Goal: Task Accomplishment & Management: Use online tool/utility

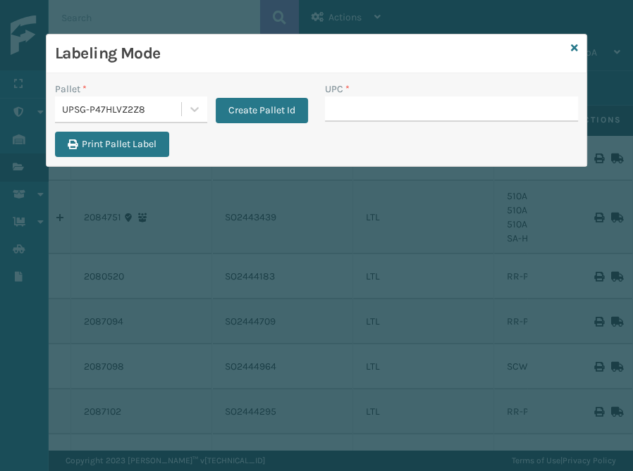
click at [336, 106] on input "UPC *" at bounding box center [451, 109] width 253 height 25
type input "5"
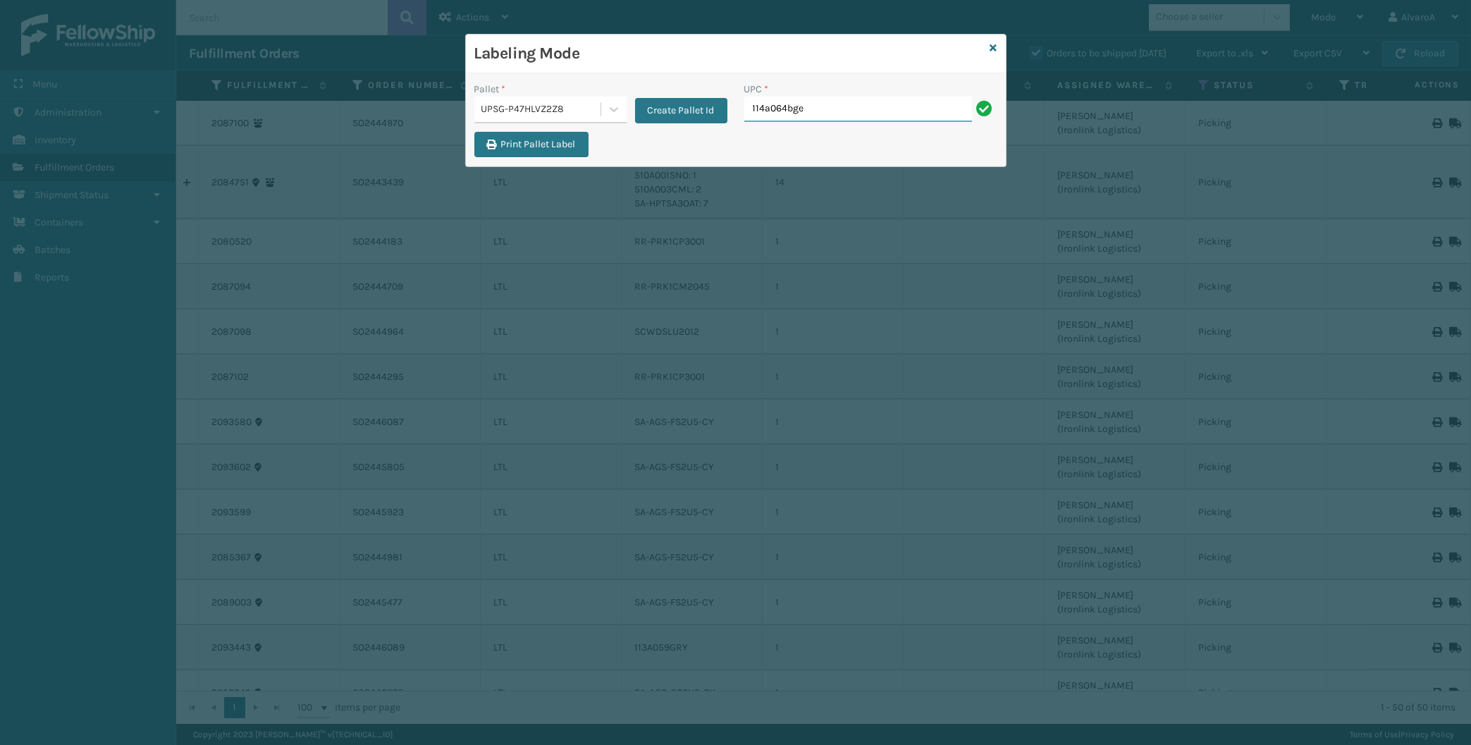
type input "114a064bge"
click at [632, 97] on div "Create Pallet Id" at bounding box center [677, 103] width 101 height 42
click at [632, 109] on button "Create Pallet Id" at bounding box center [681, 110] width 92 height 25
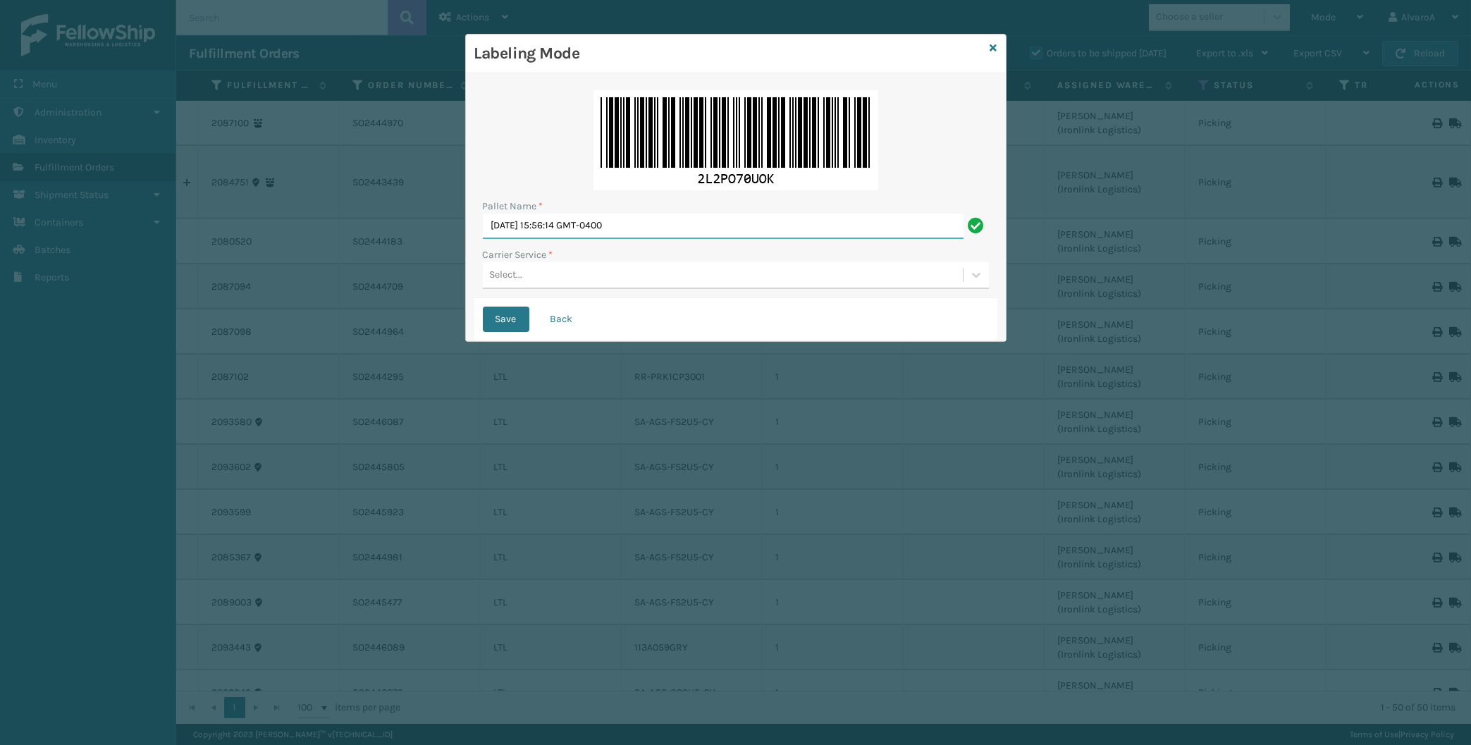
drag, startPoint x: 691, startPoint y: 223, endPoint x: 333, endPoint y: 304, distance: 367.1
click at [483, 239] on input "[DATE] 15:56:14 GMT-0400" at bounding box center [723, 226] width 481 height 25
type input "l"
type input "LPN 511294"
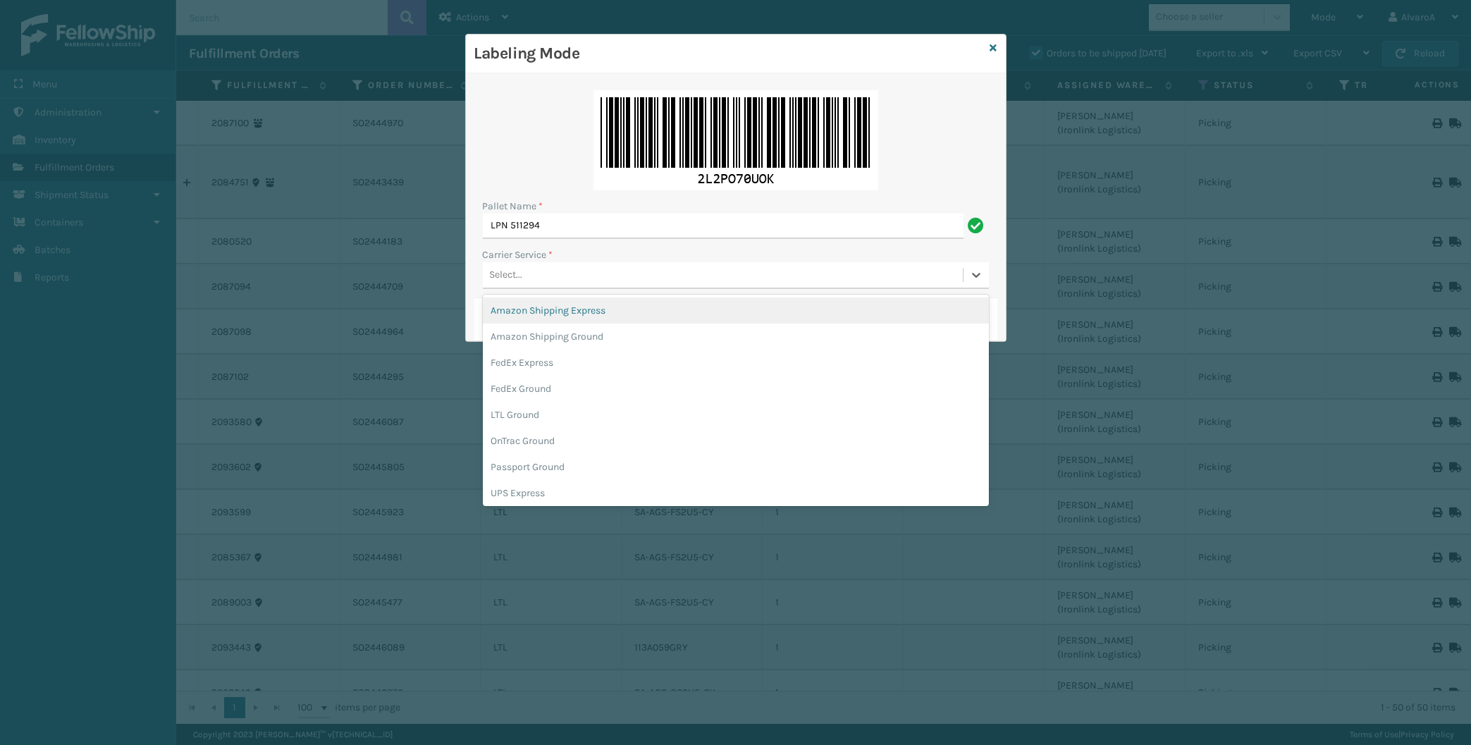
click at [519, 276] on div "Select..." at bounding box center [506, 275] width 33 height 15
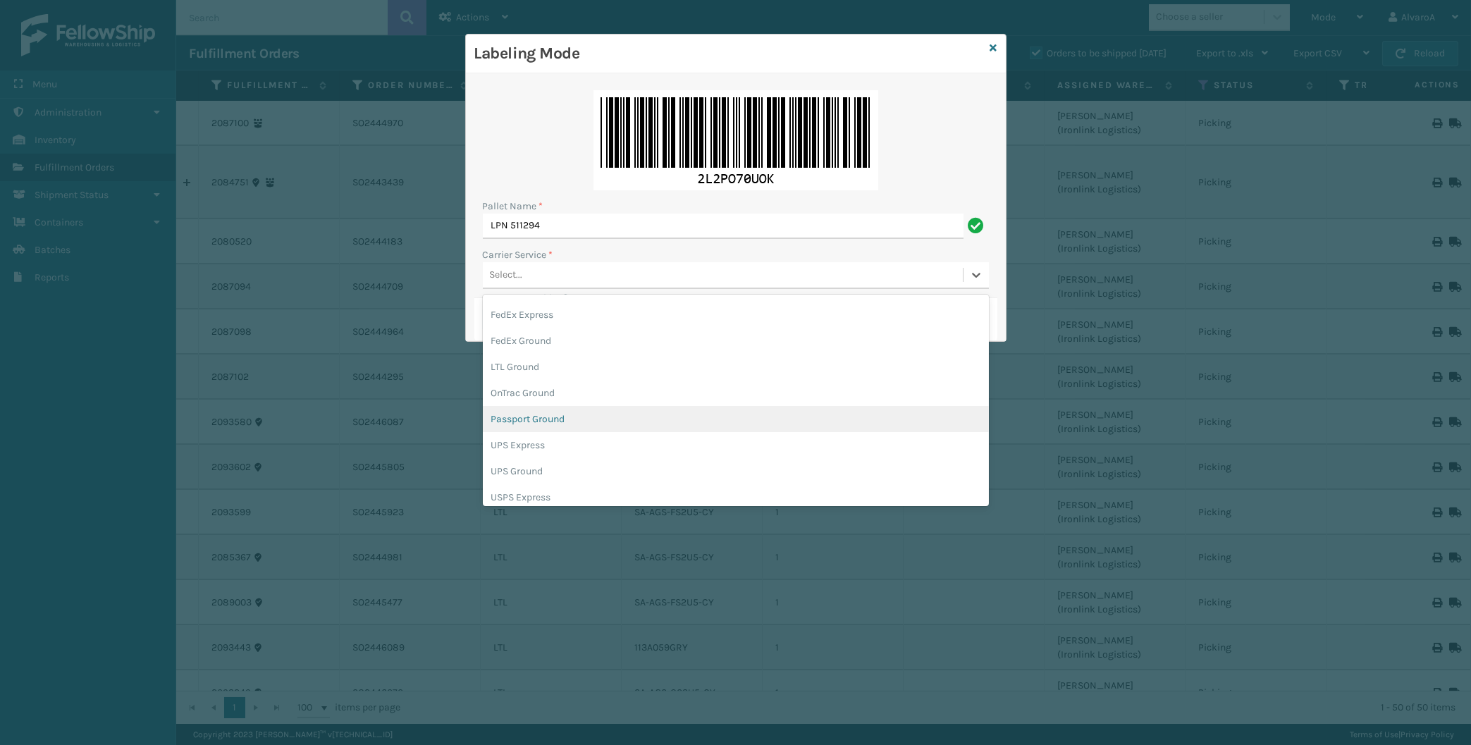
scroll to position [66, 0]
click at [545, 429] on div "UPS Express" at bounding box center [736, 427] width 506 height 26
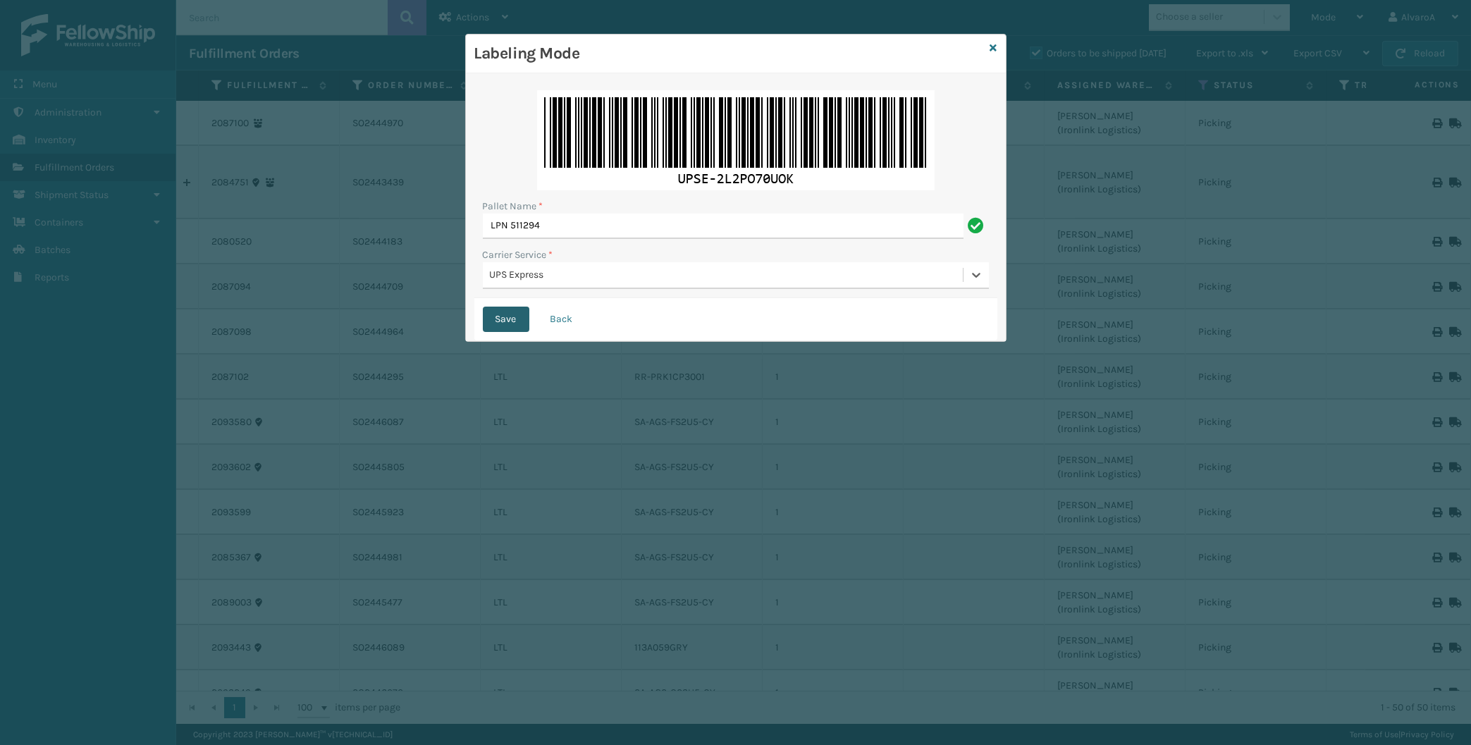
click at [513, 317] on button "Save" at bounding box center [506, 319] width 47 height 25
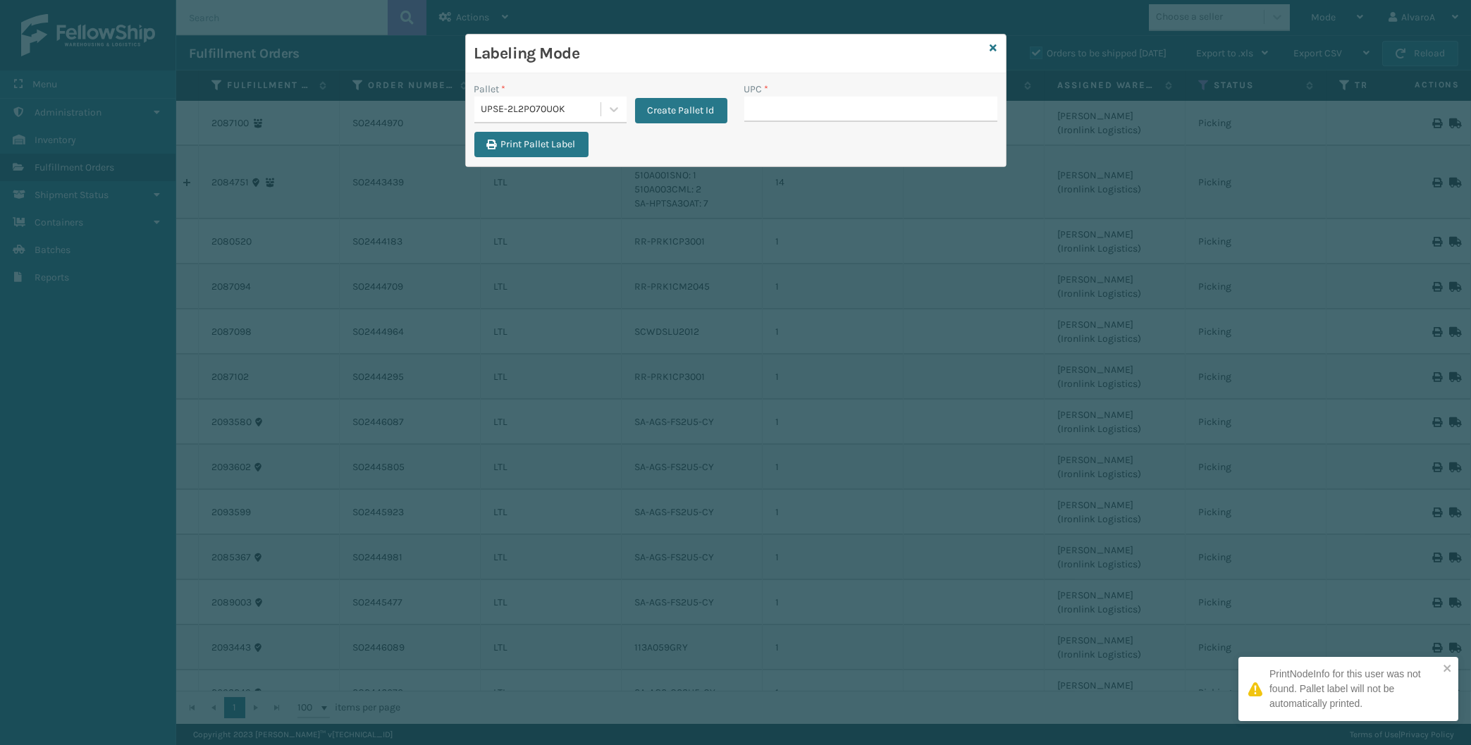
click at [632, 104] on input "UPC *" at bounding box center [870, 109] width 253 height 25
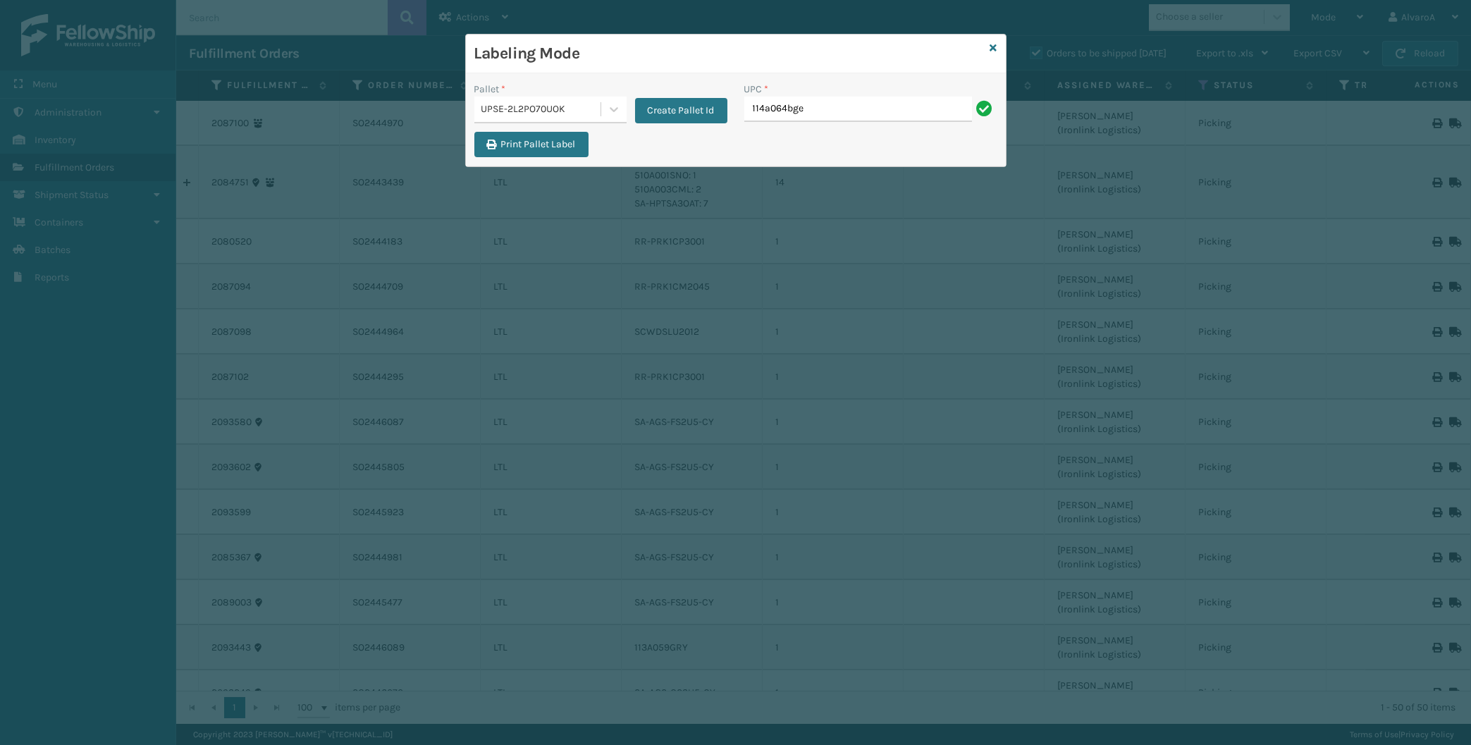
type input "114a064bge"
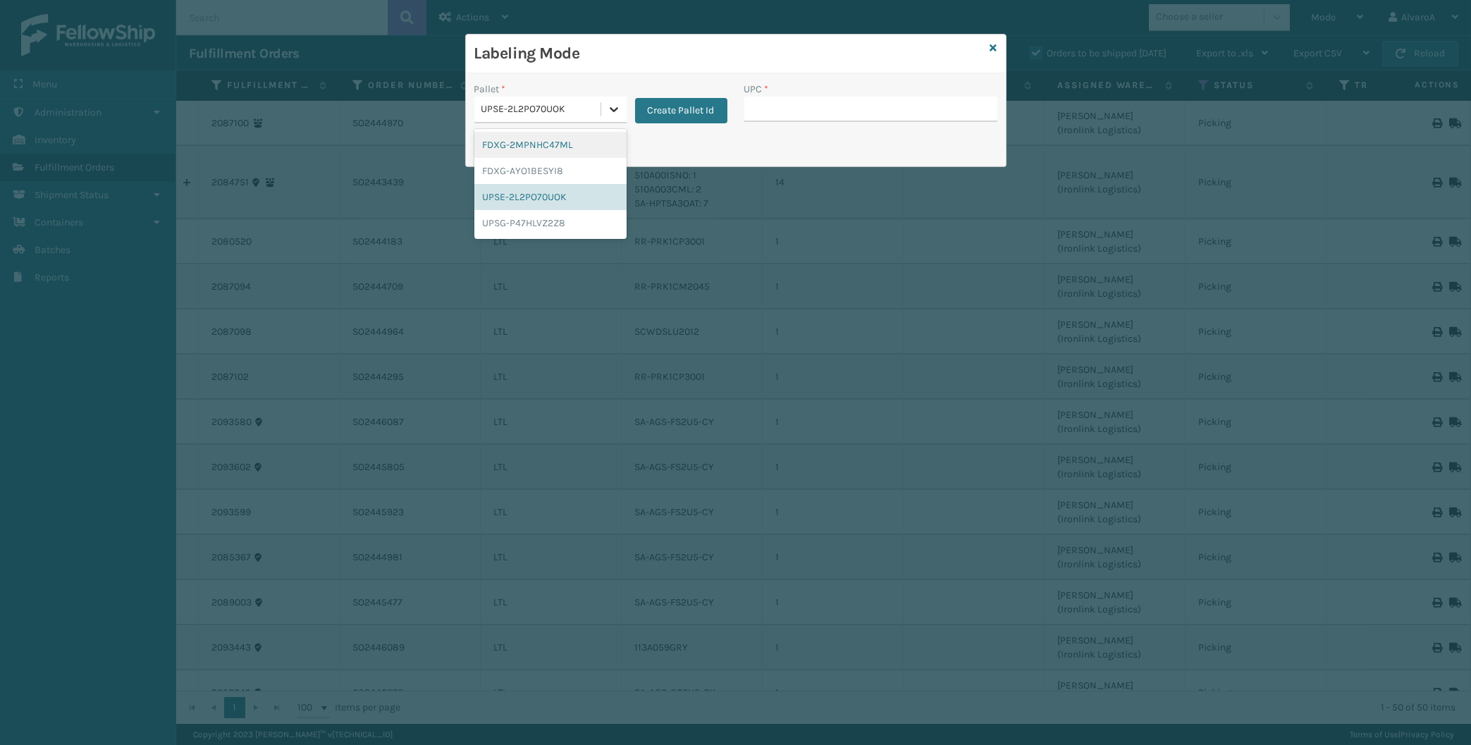
click at [618, 112] on icon at bounding box center [614, 109] width 14 height 14
click at [539, 228] on div "UPSG-P47HLVZ2Z8" at bounding box center [550, 223] width 152 height 26
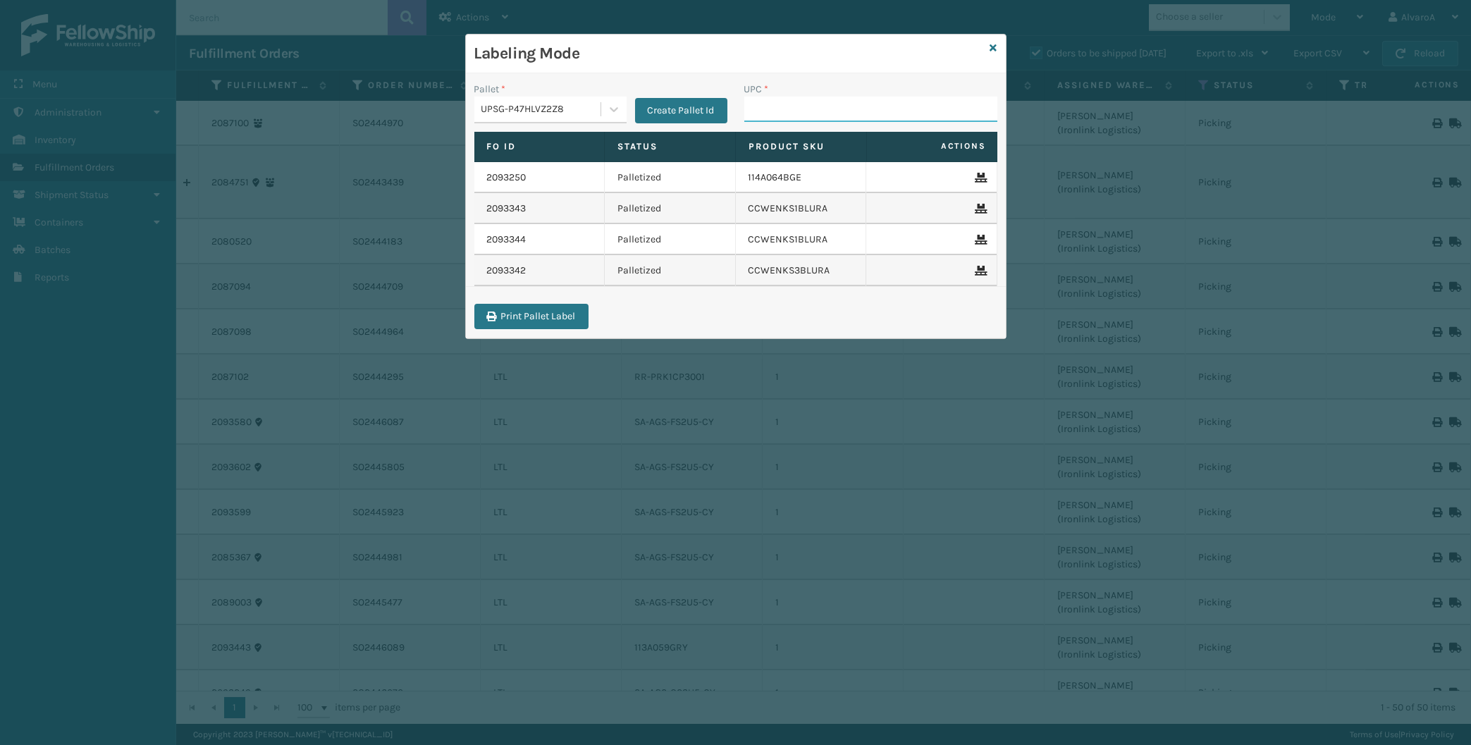
click at [632, 116] on input "UPC *" at bounding box center [870, 109] width 253 height 25
type input "510A003CML"
type input "CCHRFKS3M26BKVA"
click at [603, 113] on div at bounding box center [613, 109] width 25 height 25
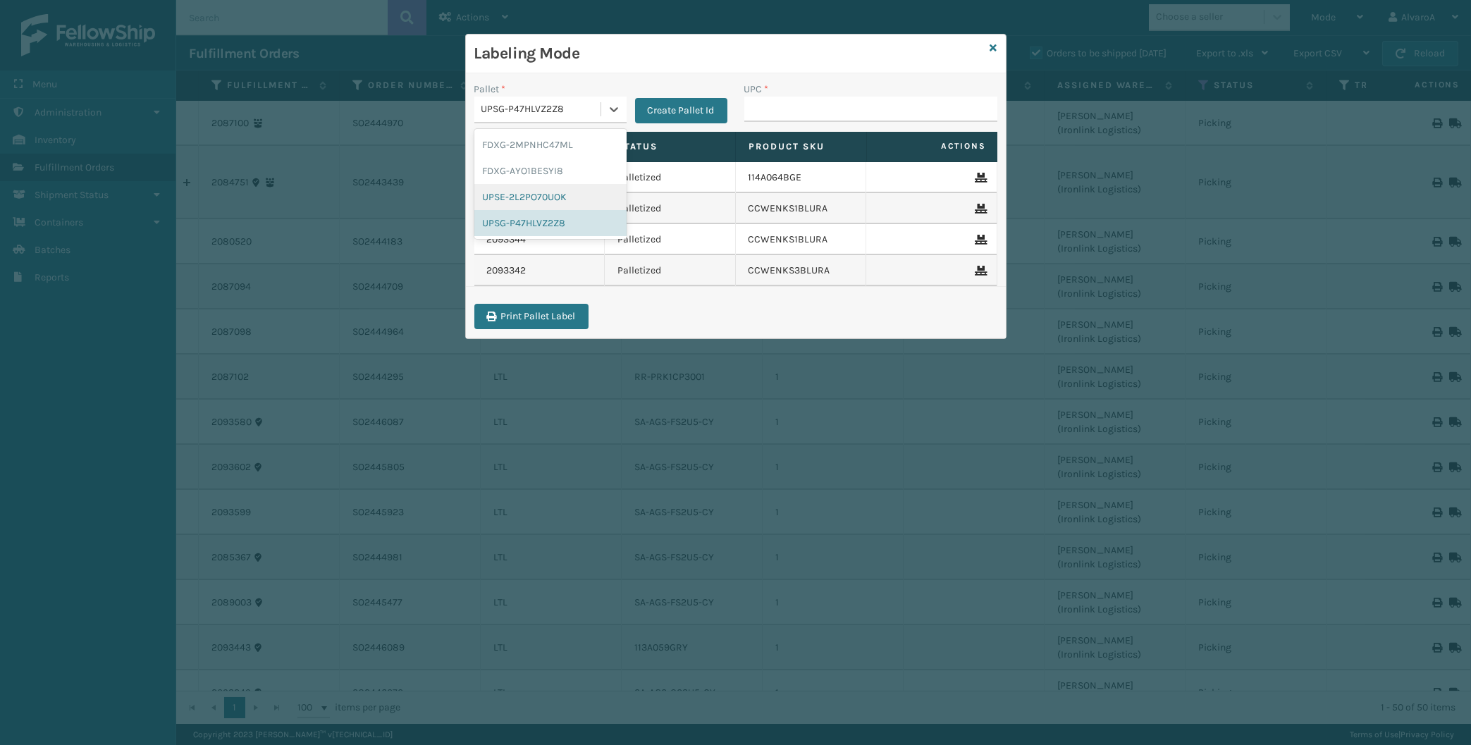
click at [572, 203] on div "UPSE-2L2PO70UOK" at bounding box center [550, 197] width 152 height 26
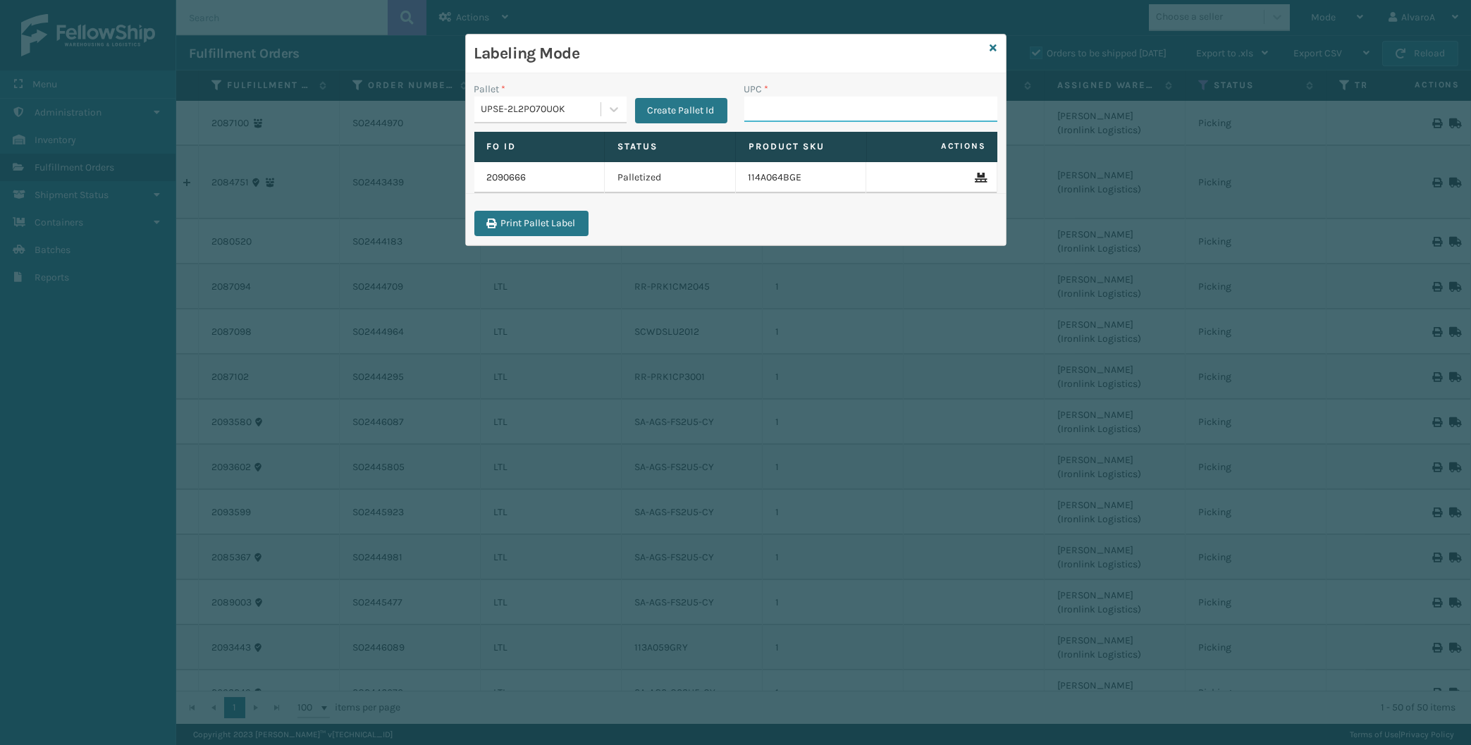
click at [632, 111] on input "UPC *" at bounding box center [870, 109] width 253 height 25
type input "LKLGF2SP1GU3051"
type input "LKLGF2SP3OLV-C"
